Goal: Transaction & Acquisition: Purchase product/service

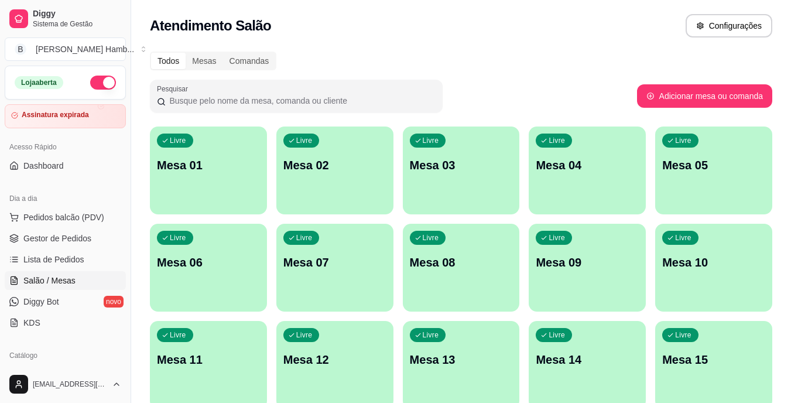
click at [66, 213] on span "Pedidos balcão (PDV)" at bounding box center [63, 217] width 81 height 12
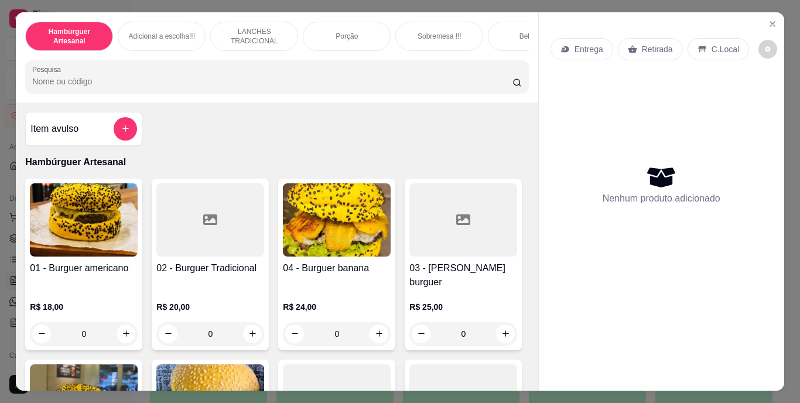
click at [295, 82] on input "Pesquisa" at bounding box center [272, 82] width 480 height 12
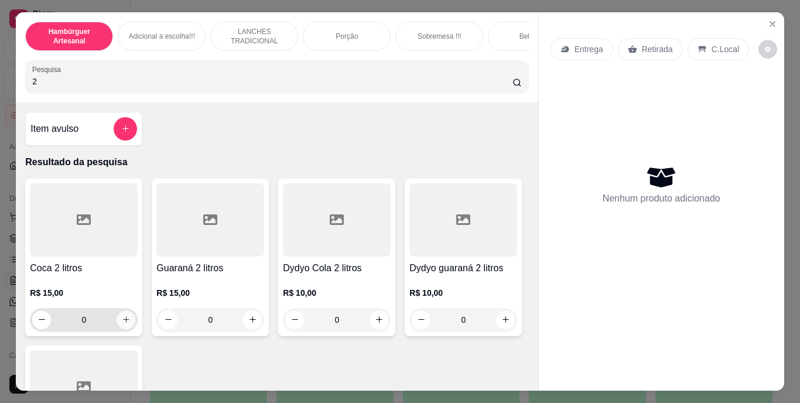
type input "2"
click at [123, 322] on icon "increase-product-quantity" at bounding box center [126, 319] width 9 height 9
type input "1"
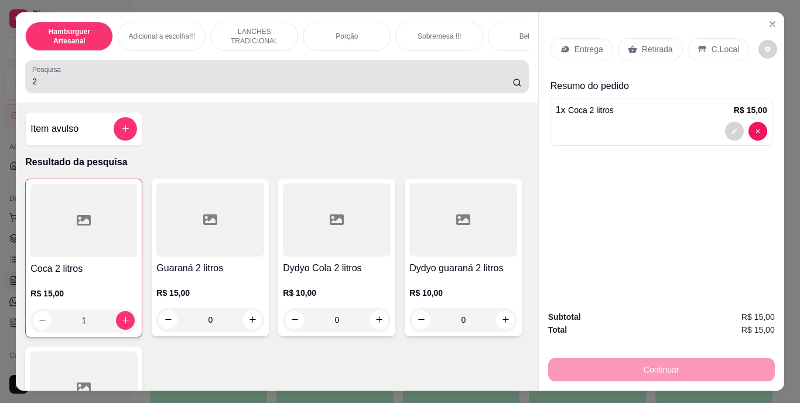
click at [430, 77] on div "2" at bounding box center [276, 76] width 489 height 23
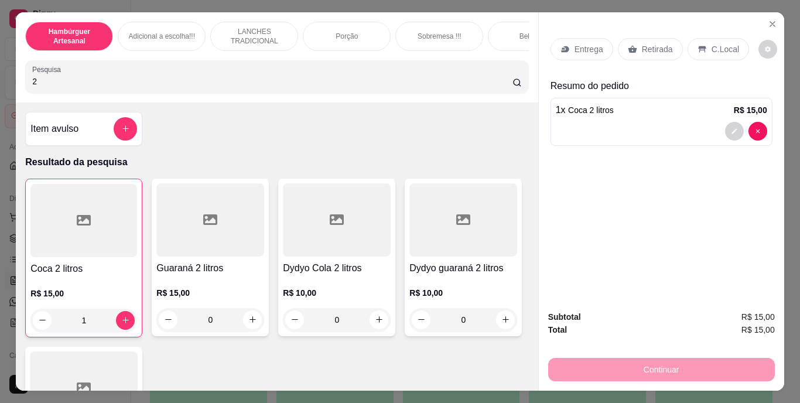
type input "2"
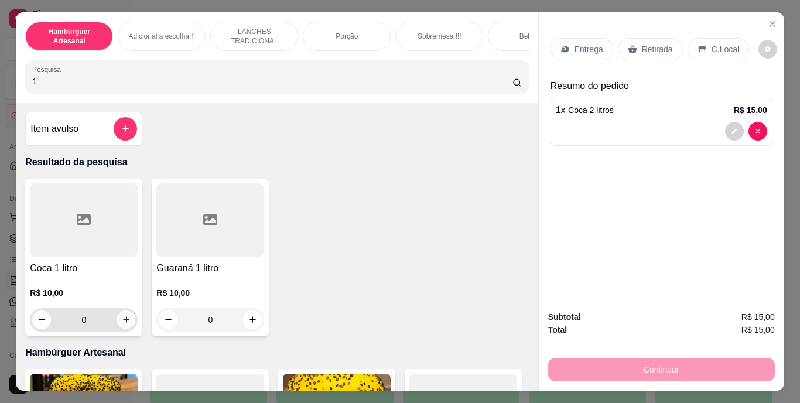
type input "1"
click at [127, 323] on button "increase-product-quantity" at bounding box center [126, 319] width 18 height 18
type input "1"
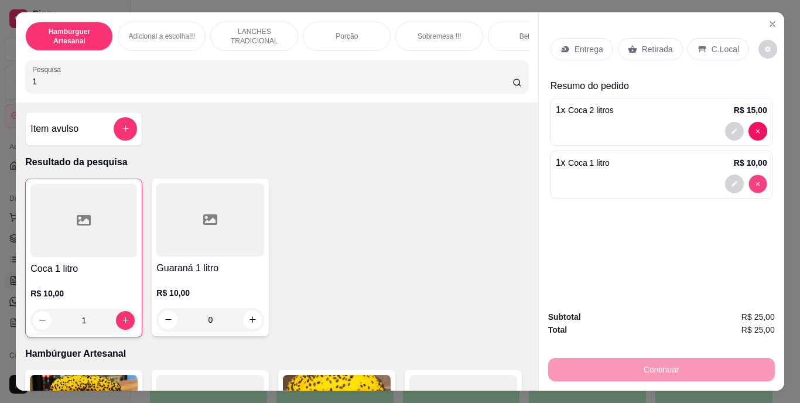
type input "0"
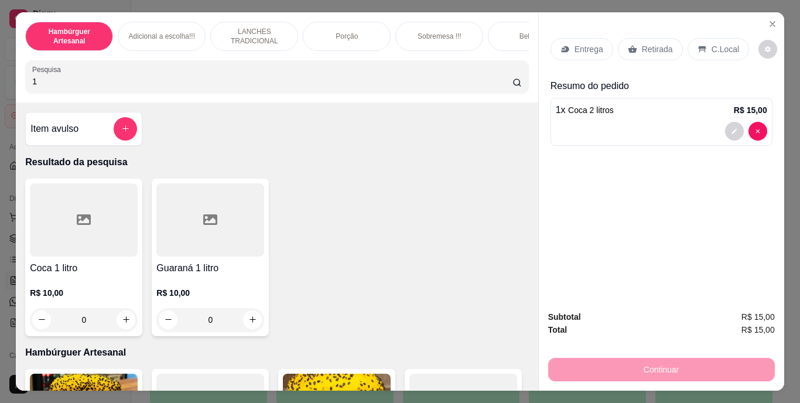
click at [654, 43] on p "Retirada" at bounding box center [657, 49] width 31 height 12
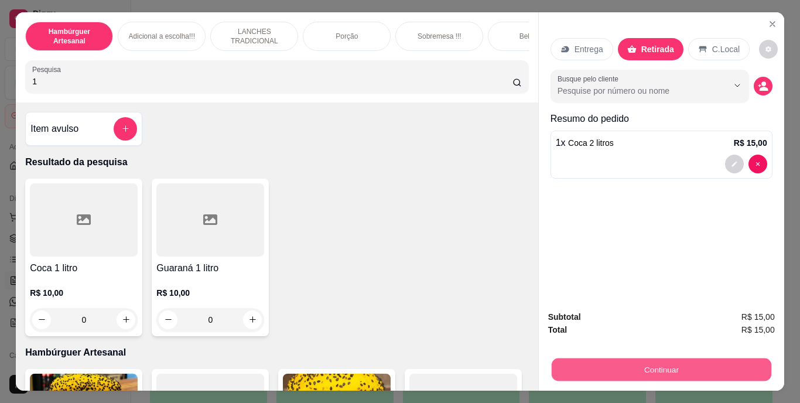
click at [629, 363] on button "Continuar" at bounding box center [661, 369] width 220 height 23
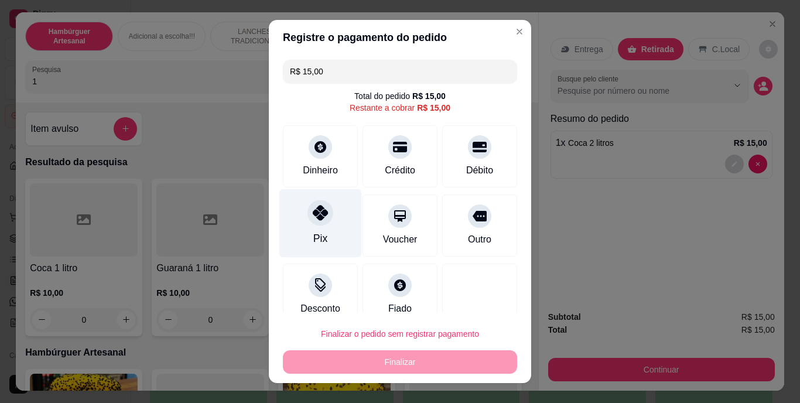
click at [320, 230] on div "Pix" at bounding box center [320, 223] width 83 height 69
type input "R$ 0,00"
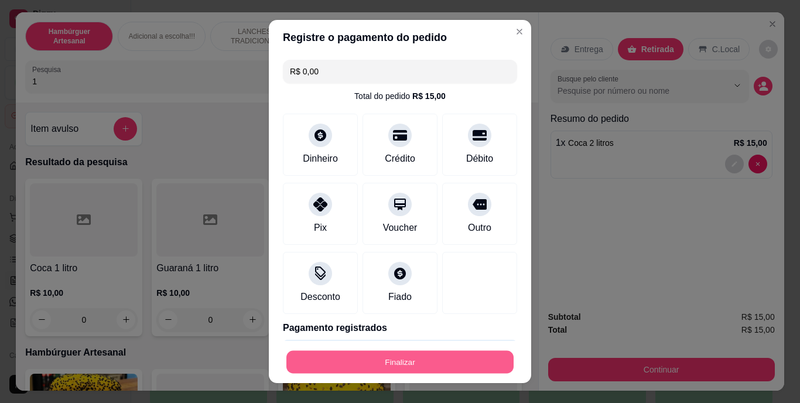
click at [330, 359] on button "Finalizar" at bounding box center [399, 361] width 227 height 23
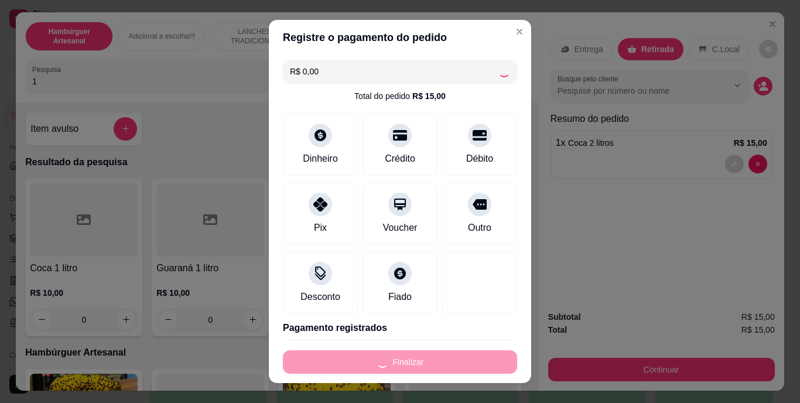
type input "0"
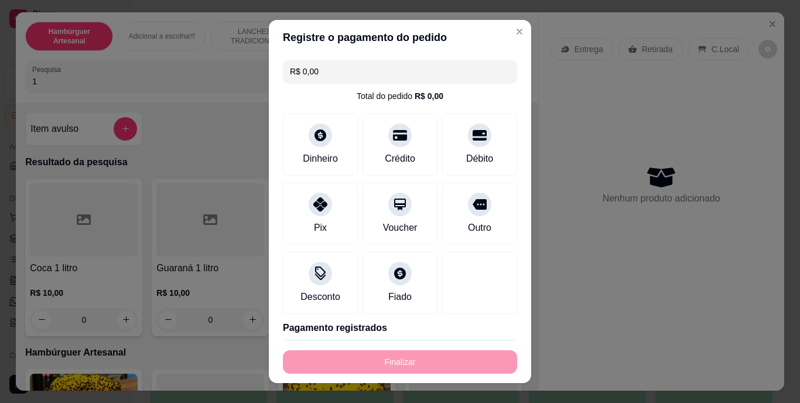
type input "-R$ 15,00"
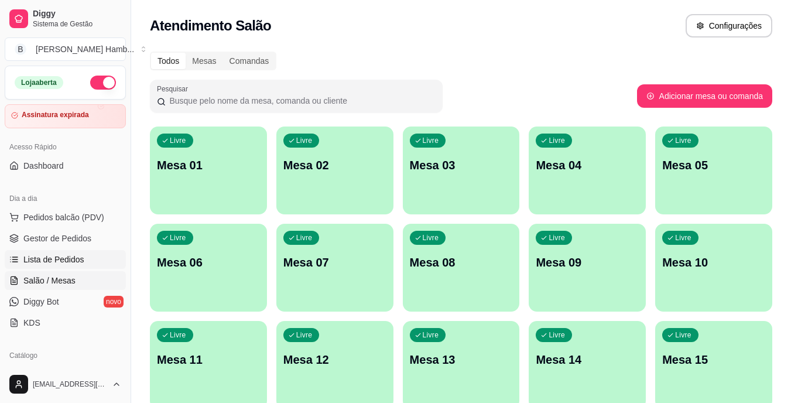
click at [83, 257] on link "Lista de Pedidos" at bounding box center [65, 259] width 121 height 19
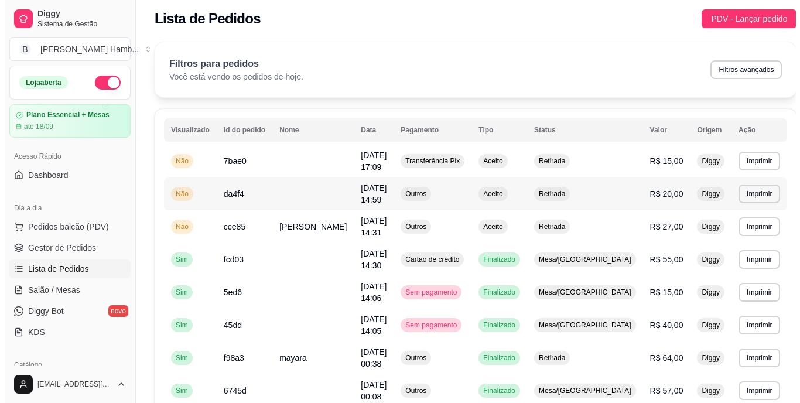
scroll to position [3, 0]
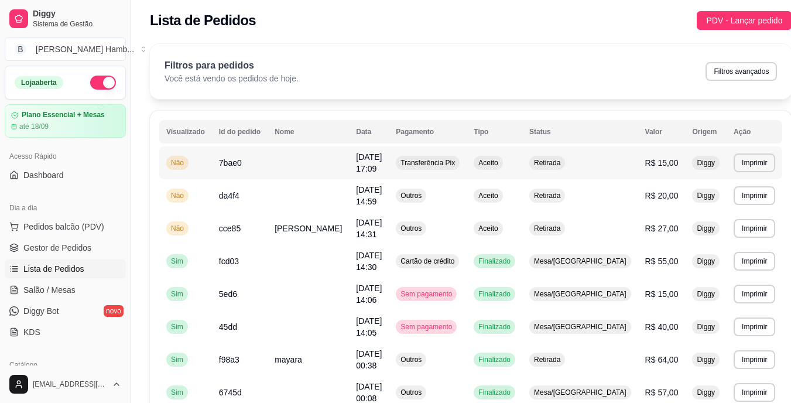
click at [614, 174] on td "Retirada" at bounding box center [580, 162] width 116 height 33
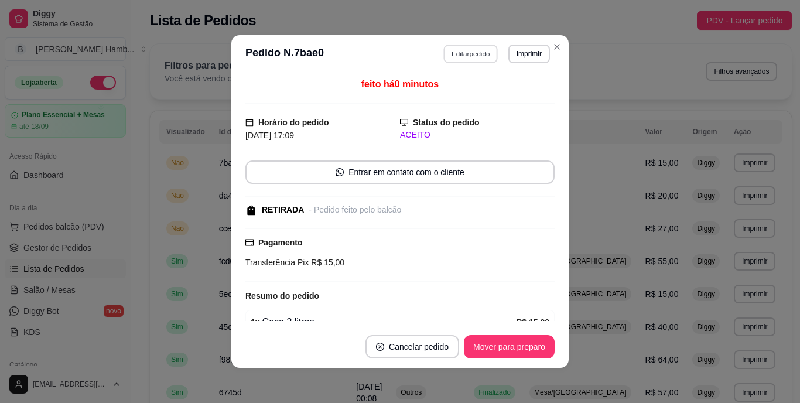
click at [461, 47] on button "Editar pedido" at bounding box center [471, 54] width 54 height 18
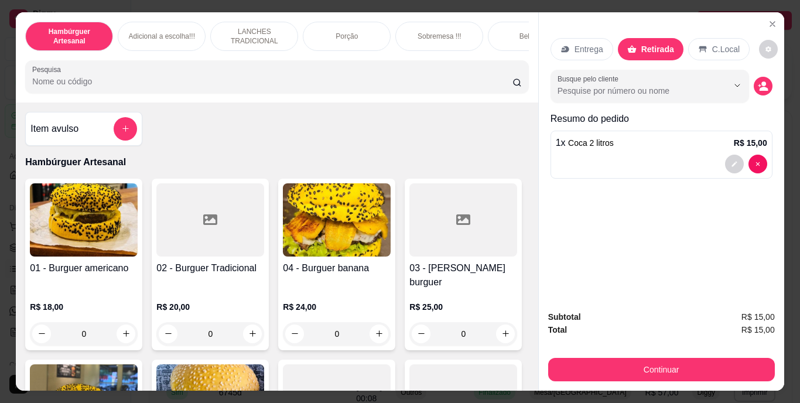
click at [406, 81] on input "Pesquisa" at bounding box center [272, 82] width 480 height 12
click at [122, 132] on icon "add-separate-item" at bounding box center [125, 129] width 6 height 6
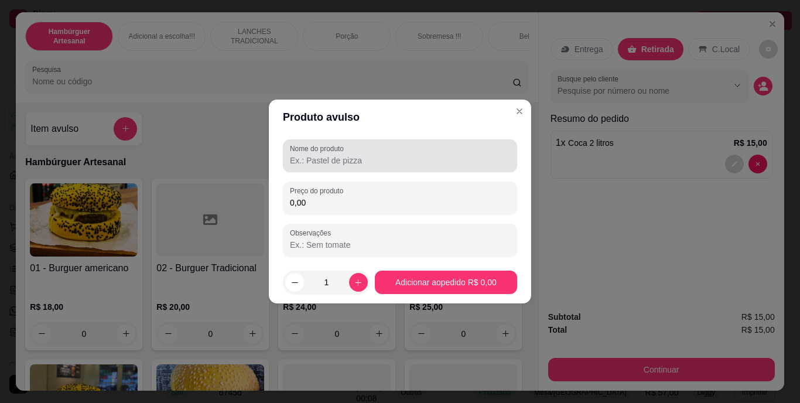
click at [302, 150] on label "Nome do produto" at bounding box center [319, 148] width 58 height 10
click at [302, 155] on input "Nome do produto" at bounding box center [400, 161] width 220 height 12
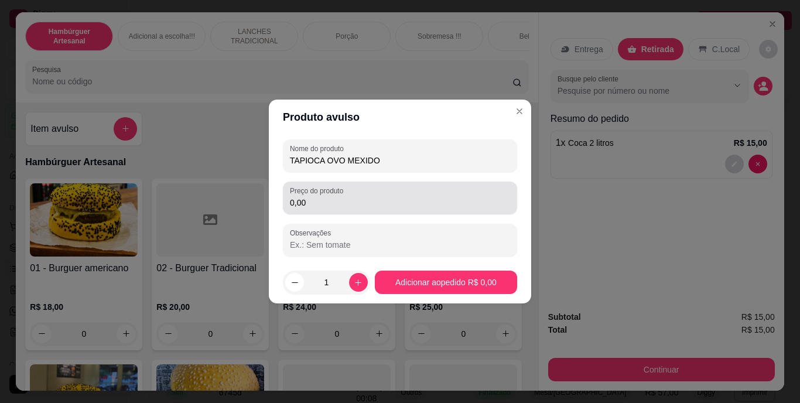
type input "TAPIOCA OVO MEXIDO"
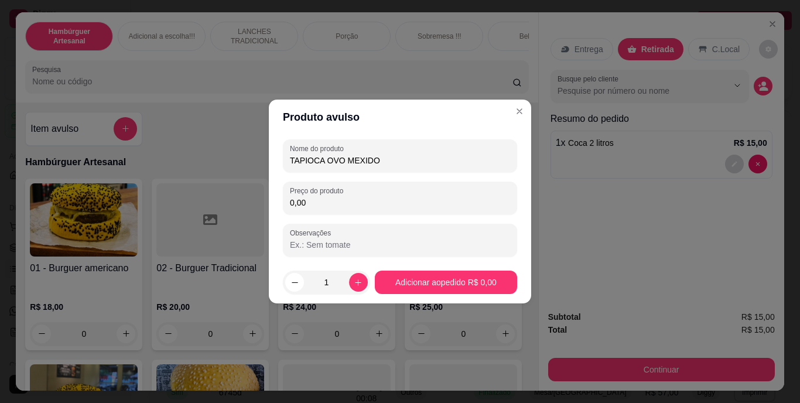
click at [373, 200] on input "0,00" at bounding box center [400, 203] width 220 height 12
type input "12,00"
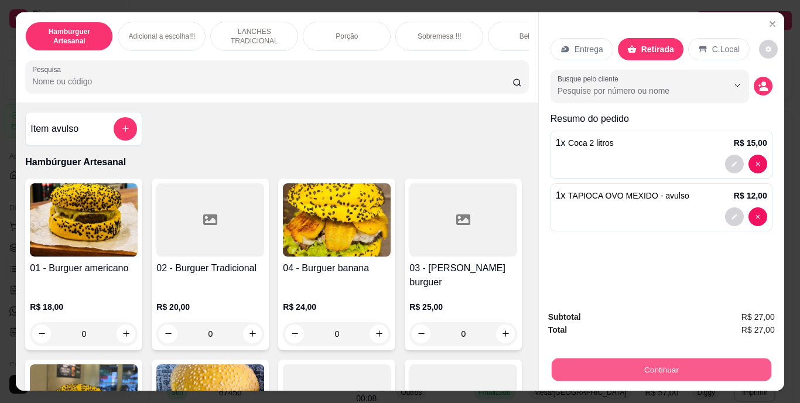
click at [634, 369] on button "Continuar" at bounding box center [661, 369] width 220 height 23
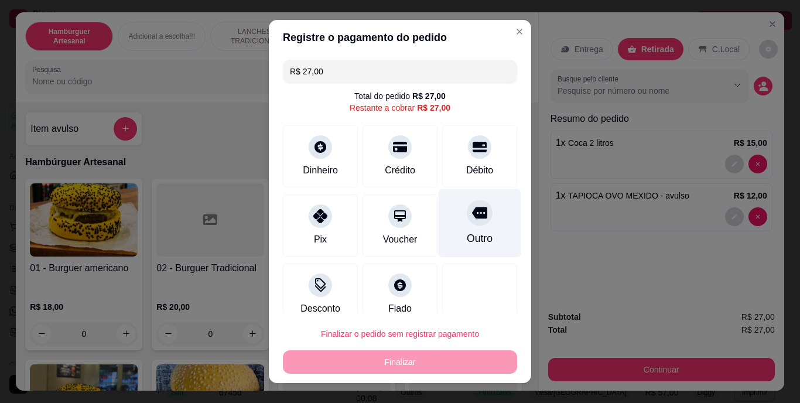
click at [467, 224] on div at bounding box center [480, 213] width 26 height 26
type input "R$ 0,00"
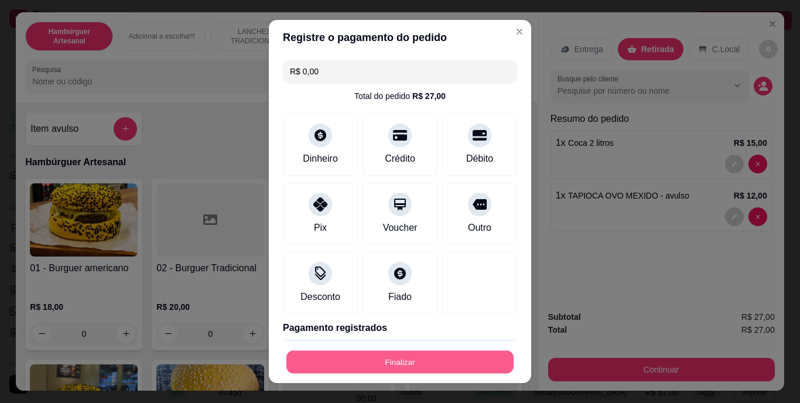
click at [432, 361] on button "Finalizar" at bounding box center [399, 361] width 227 height 23
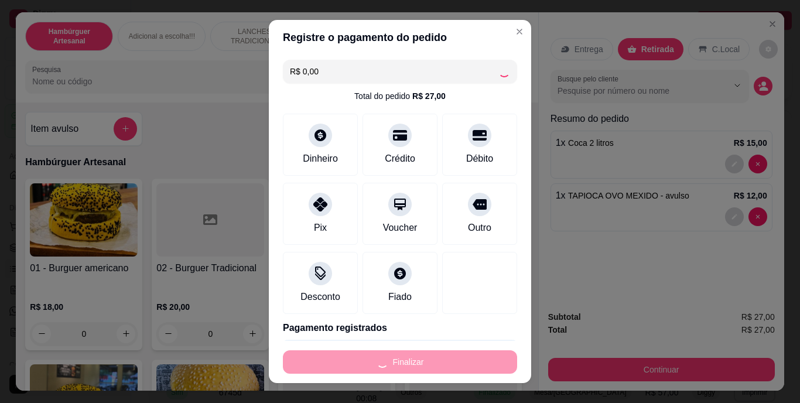
type input "0"
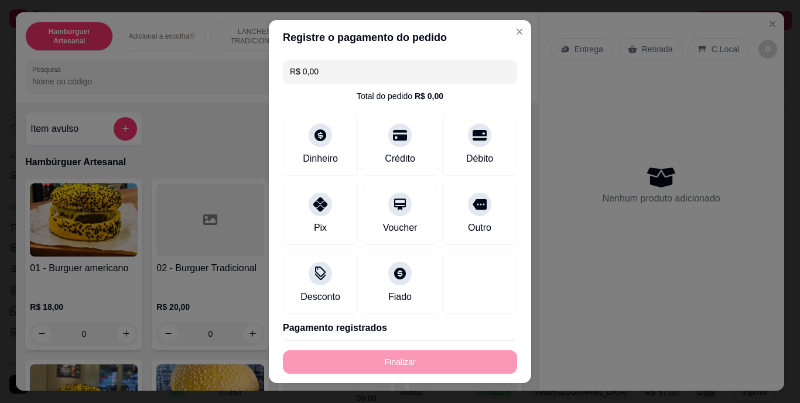
type input "-R$ 27,00"
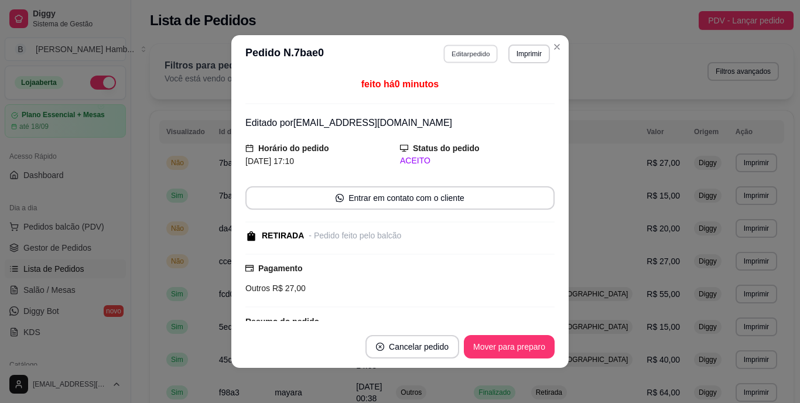
click at [469, 57] on button "Editar pedido" at bounding box center [471, 54] width 54 height 18
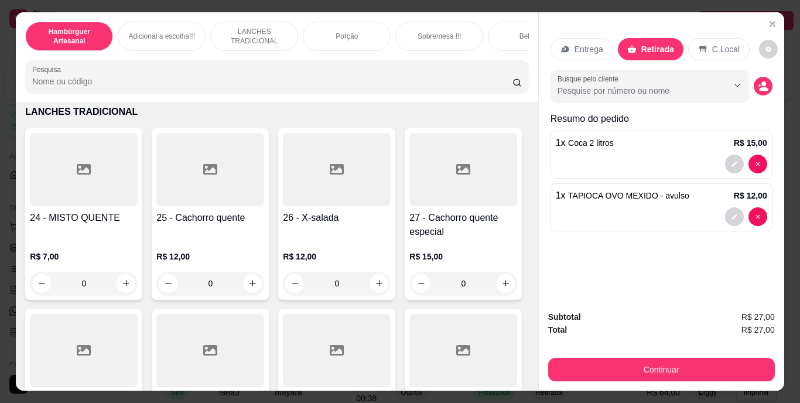
scroll to position [1587, 0]
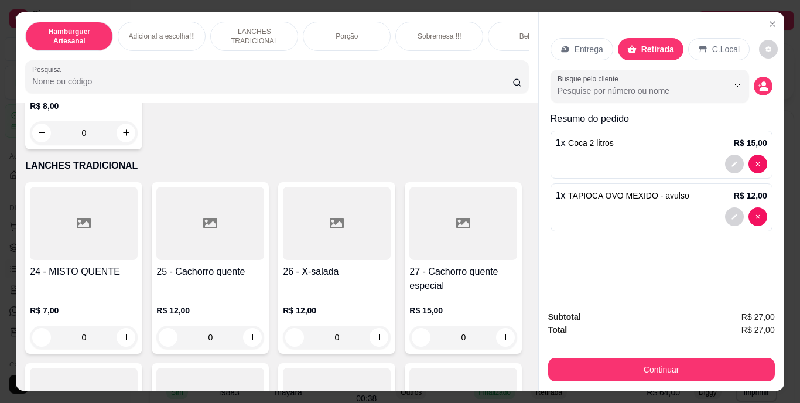
type input "1"
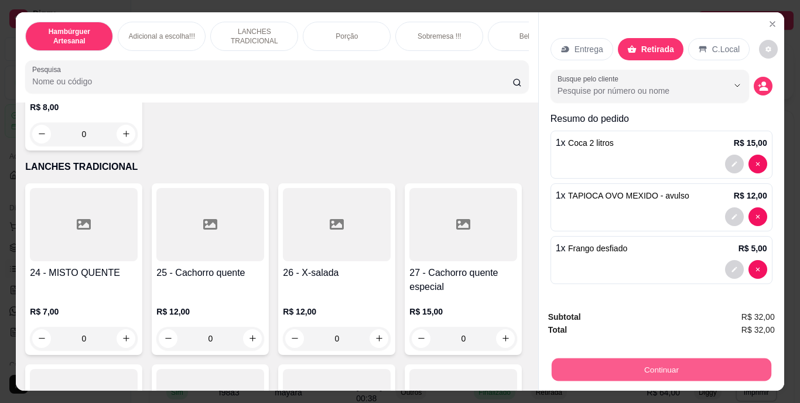
click at [649, 361] on button "Continuar" at bounding box center [661, 369] width 220 height 23
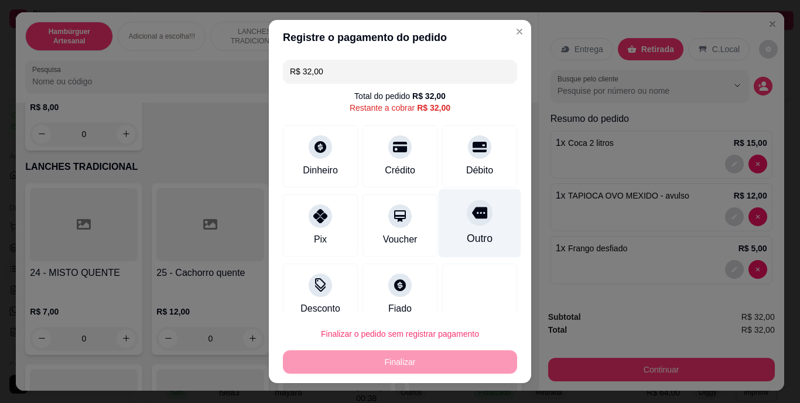
click at [453, 227] on div "Outro" at bounding box center [480, 223] width 83 height 69
type input "R$ 0,00"
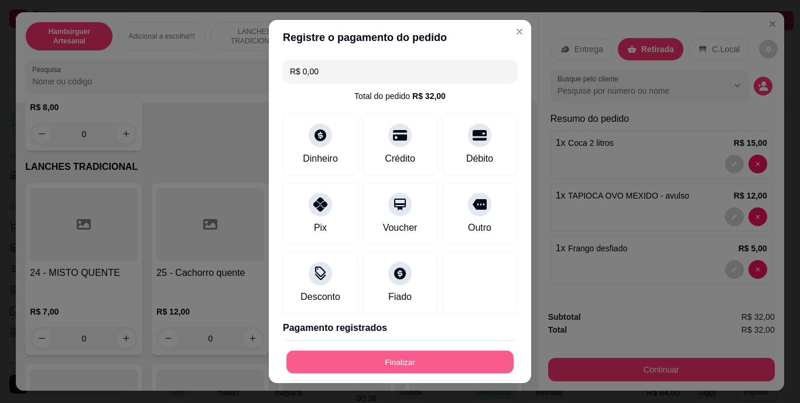
click at [429, 362] on button "Finalizar" at bounding box center [399, 361] width 227 height 23
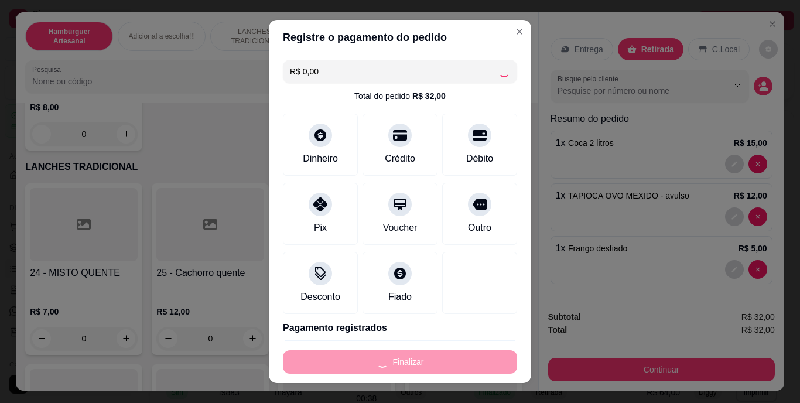
type input "0"
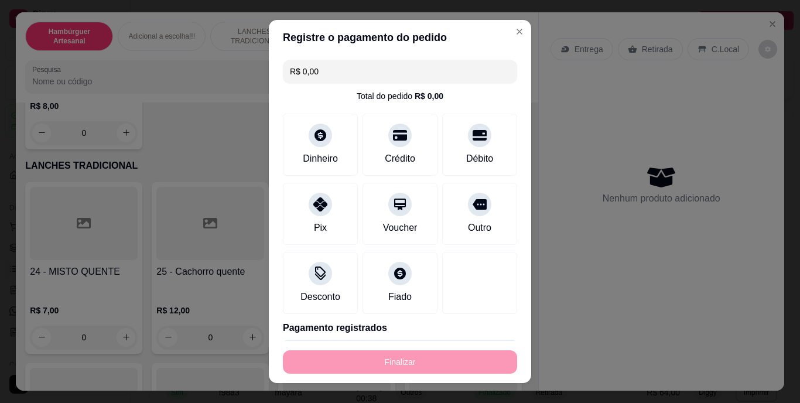
type input "-R$ 32,00"
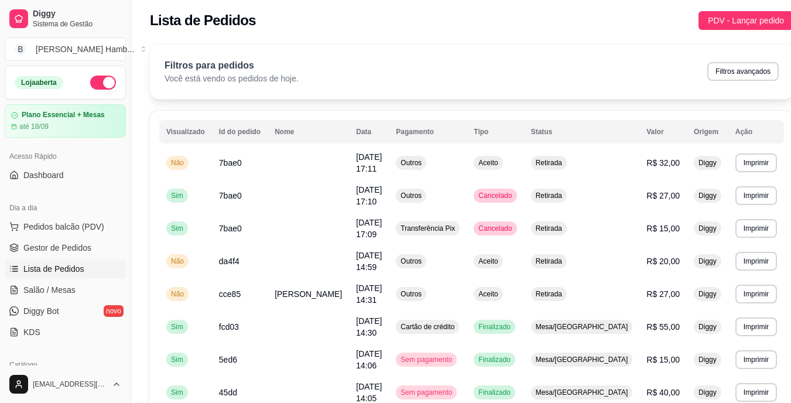
click at [104, 225] on button "Pedidos balcão (PDV)" at bounding box center [65, 226] width 121 height 19
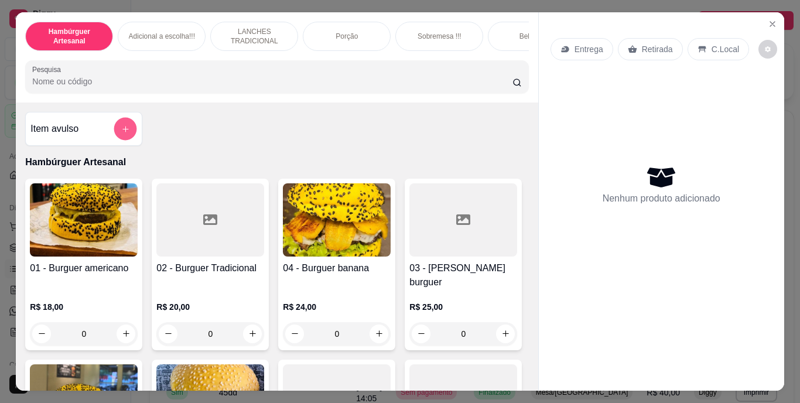
click at [114, 131] on button "add-separate-item" at bounding box center [125, 128] width 23 height 23
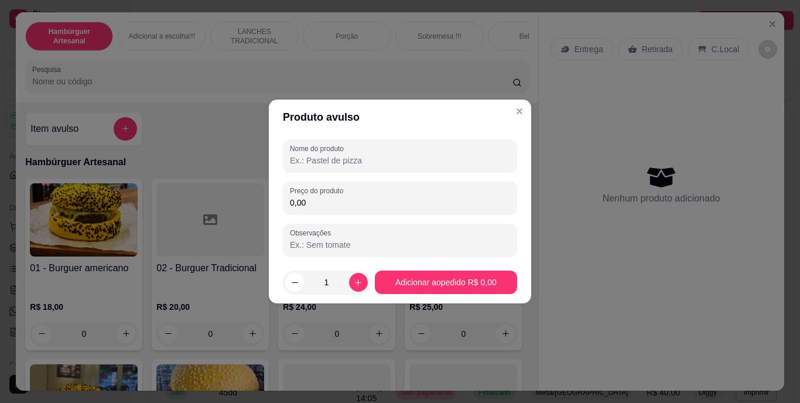
click at [369, 155] on input "Nome do produto" at bounding box center [400, 161] width 220 height 12
click at [402, 155] on input "TAPIOCA OVO MEXISDO" at bounding box center [400, 161] width 220 height 12
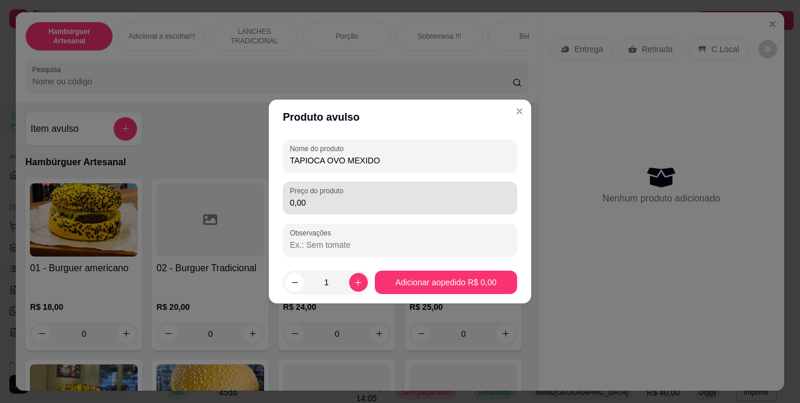
type input "TAPIOCA OVO MEXIDO"
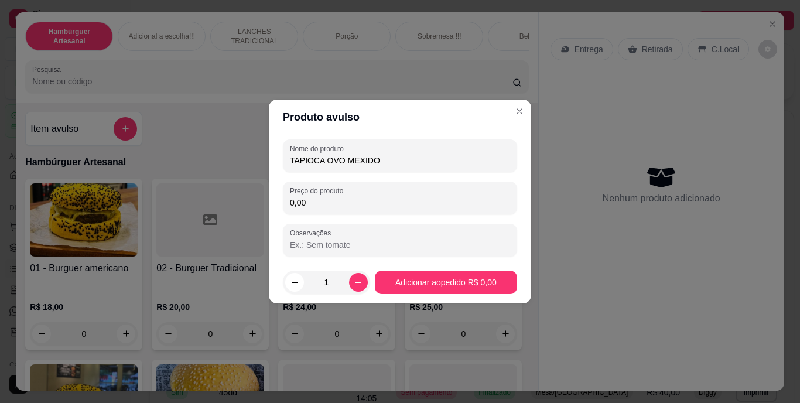
click at [392, 203] on input "0,00" at bounding box center [400, 203] width 220 height 12
type input "12,00"
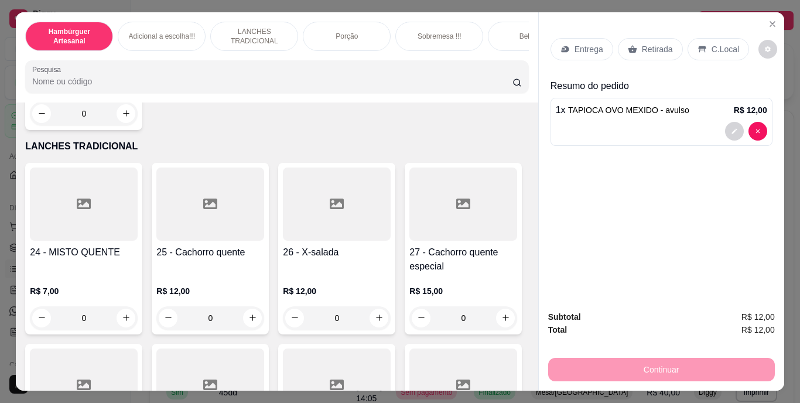
scroll to position [1606, 0]
type input "1"
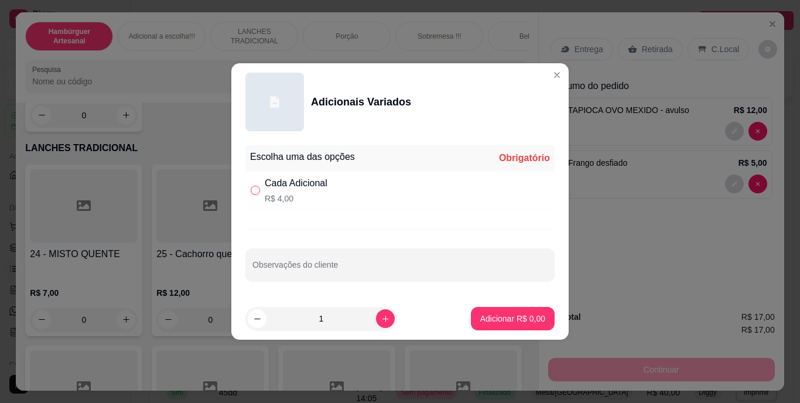
click at [258, 194] on input "" at bounding box center [255, 190] width 9 height 9
radio input "true"
click at [314, 272] on input "Observações do cliente" at bounding box center [399, 269] width 295 height 12
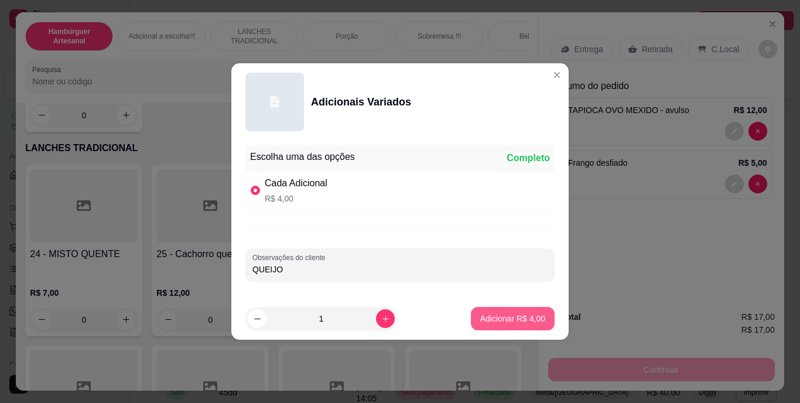
type input "QUEIJO"
click at [481, 316] on p "Adicionar R$ 4,00" at bounding box center [512, 318] width 63 height 11
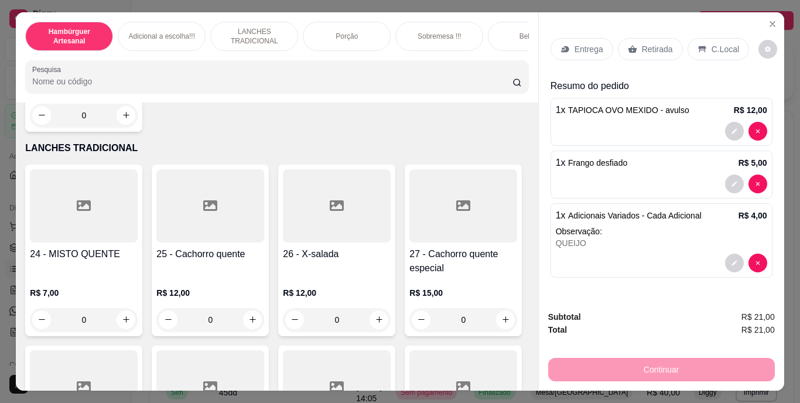
click at [291, 87] on input "Pesquisa" at bounding box center [272, 82] width 480 height 12
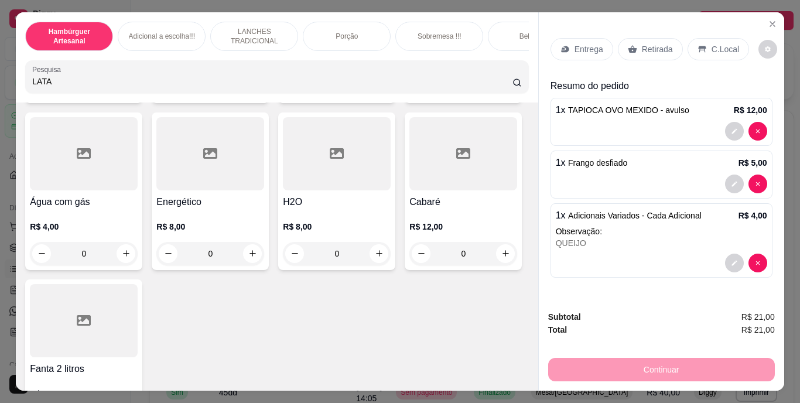
scroll to position [3602, 0]
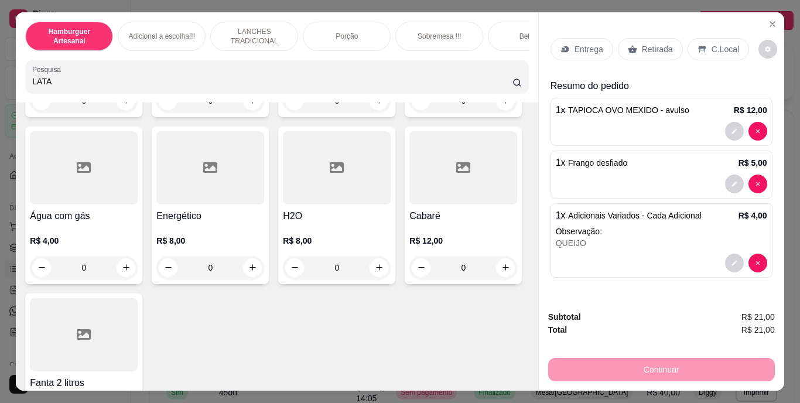
type input "LATA"
type input "1"
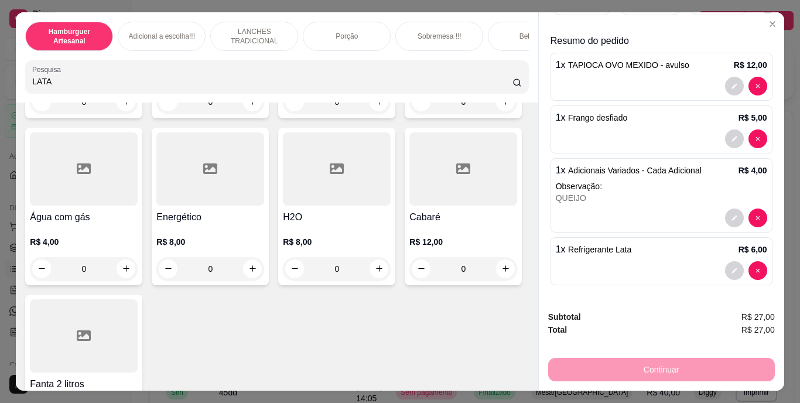
scroll to position [0, 0]
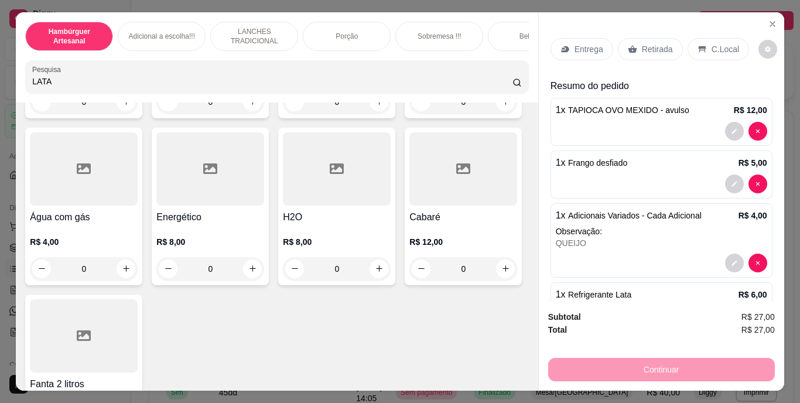
click at [651, 43] on p "Retirada" at bounding box center [657, 49] width 31 height 12
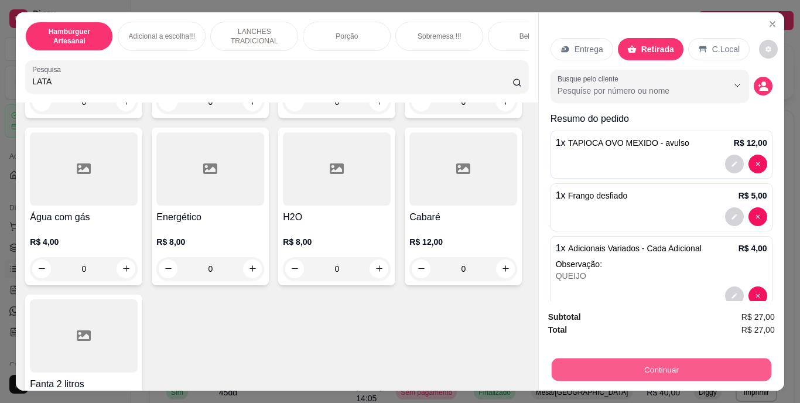
click at [598, 368] on button "Continuar" at bounding box center [661, 369] width 220 height 23
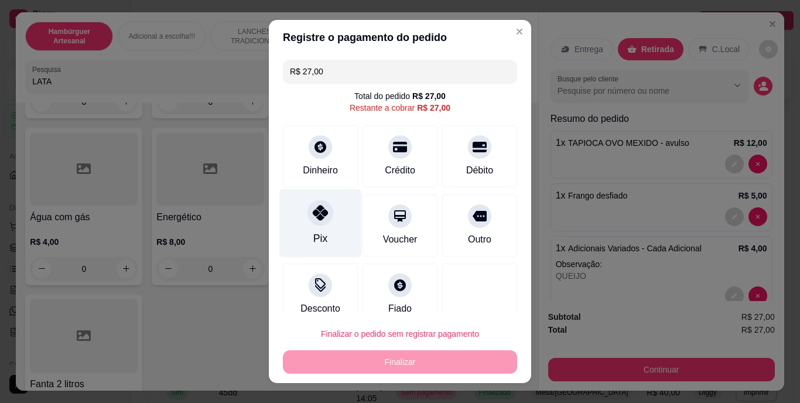
click at [334, 219] on div "Pix" at bounding box center [320, 223] width 83 height 69
type input "R$ 0,00"
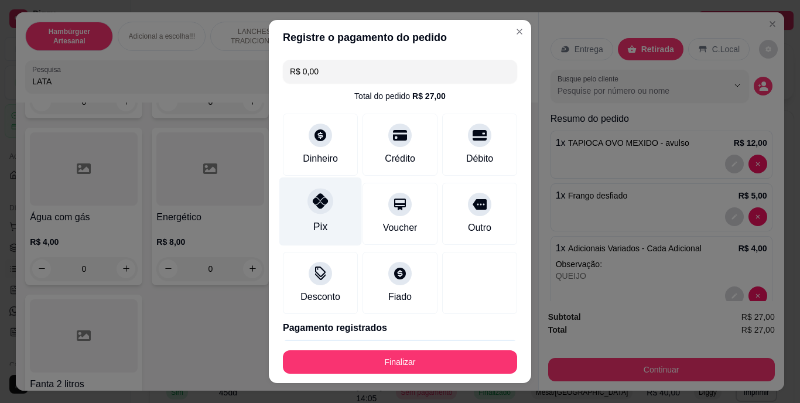
click at [309, 211] on div at bounding box center [320, 202] width 26 height 26
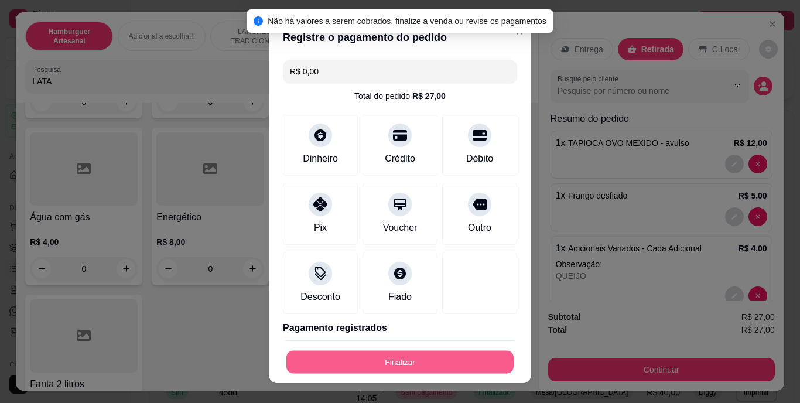
click at [344, 357] on button "Finalizar" at bounding box center [399, 361] width 227 height 23
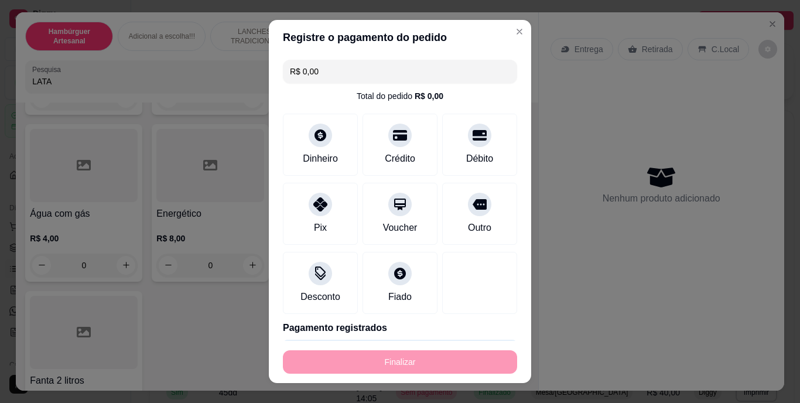
type input "0"
type input "-R$ 27,00"
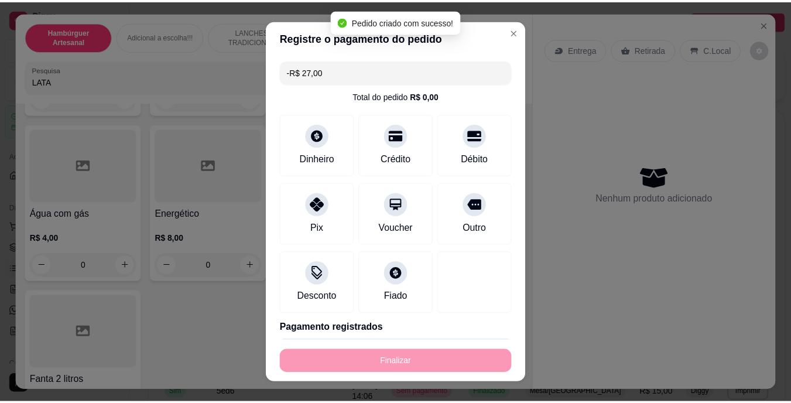
scroll to position [3600, 0]
